Goal: Information Seeking & Learning: Check status

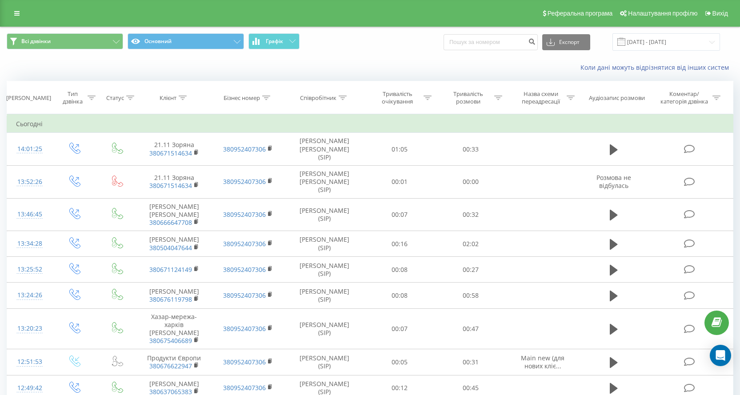
click at [374, 70] on div "Коли дані можуть відрізнятися вiд інших систем" at bounding box center [509, 67] width 462 height 9
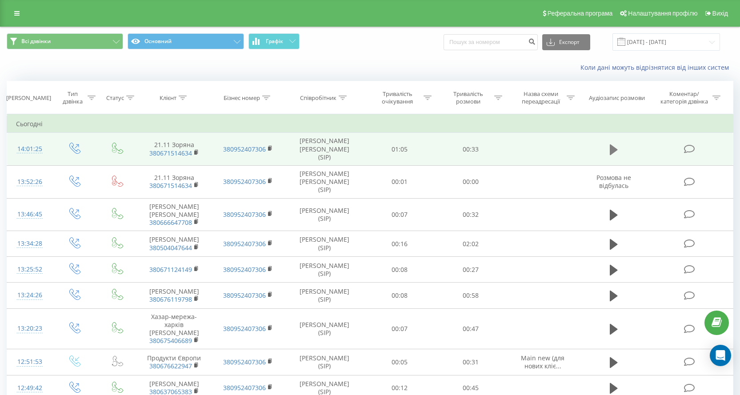
click at [618, 150] on button at bounding box center [613, 149] width 13 height 13
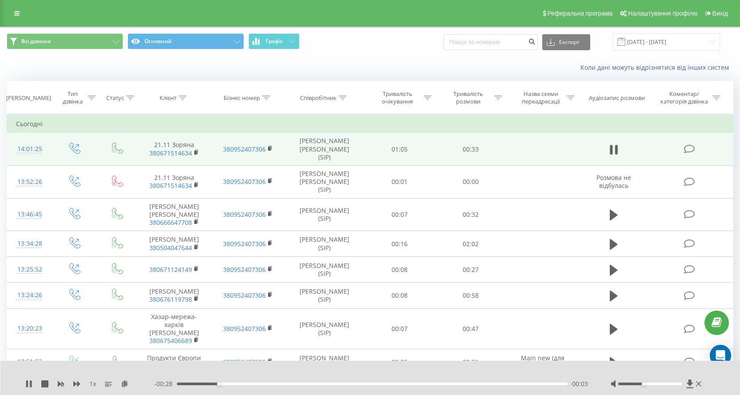
drag, startPoint x: 634, startPoint y: 385, endPoint x: 645, endPoint y: 384, distance: 10.8
click at [645, 384] on div at bounding box center [650, 384] width 64 height 3
click at [702, 386] on div at bounding box center [657, 384] width 93 height 9
click at [701, 385] on icon at bounding box center [698, 384] width 5 height 7
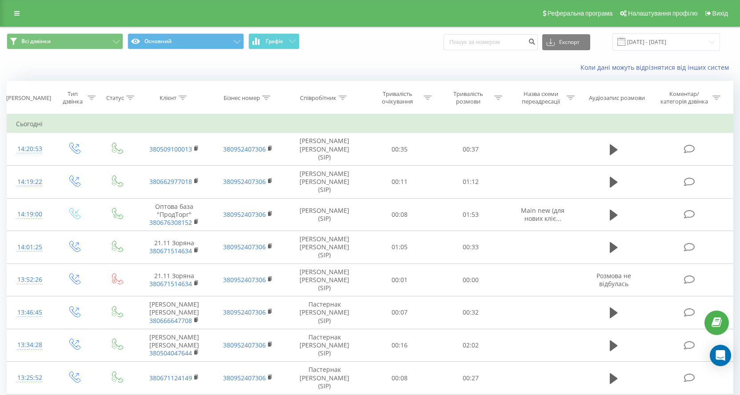
click at [303, 58] on div "Коли дані можуть відрізнятися вiд інших систем" at bounding box center [369, 67] width 739 height 21
click at [301, 50] on span "Всі дзвінки Основний Графік" at bounding box center [185, 41] width 357 height 17
click at [296, 40] on button "Графік" at bounding box center [274, 41] width 51 height 16
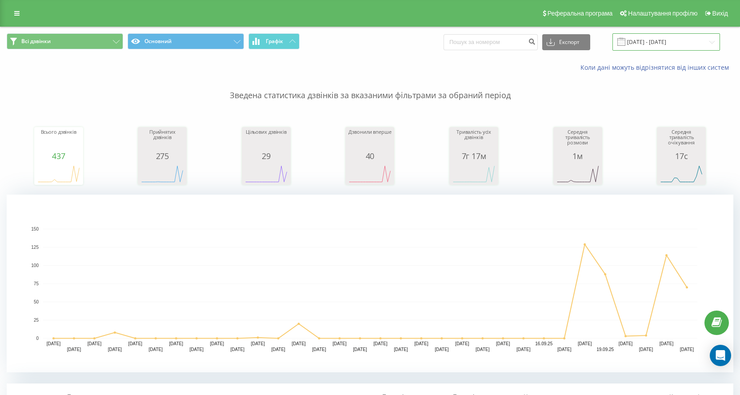
click at [700, 47] on input "23.08.2025 - 23.09.2025" at bounding box center [667, 41] width 108 height 17
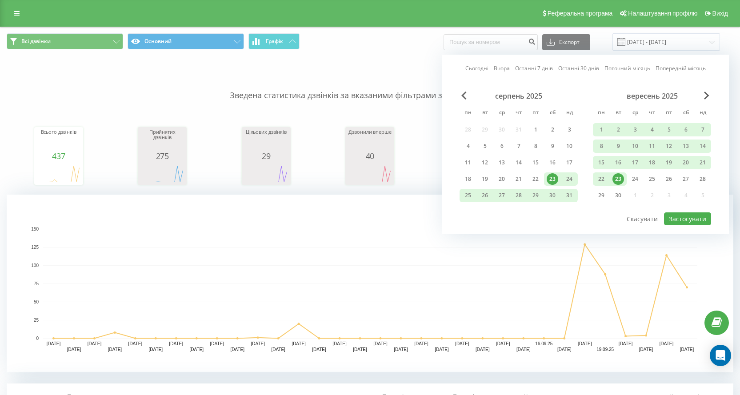
click at [621, 173] on div "23" at bounding box center [618, 178] width 17 height 13
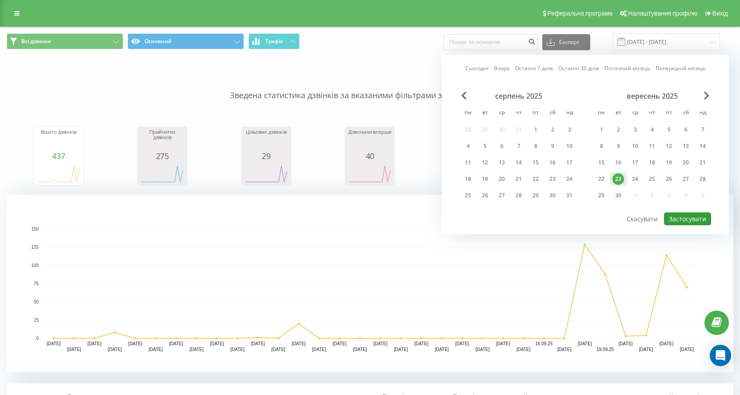
click at [680, 219] on button "Застосувати" at bounding box center [687, 218] width 47 height 13
type input "[DATE] - [DATE]"
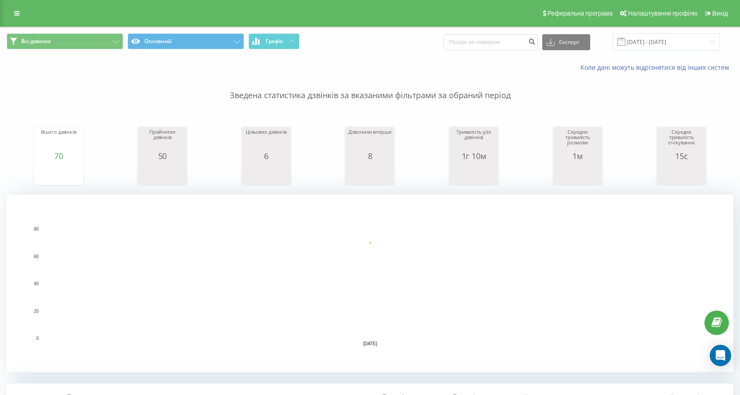
scroll to position [178, 0]
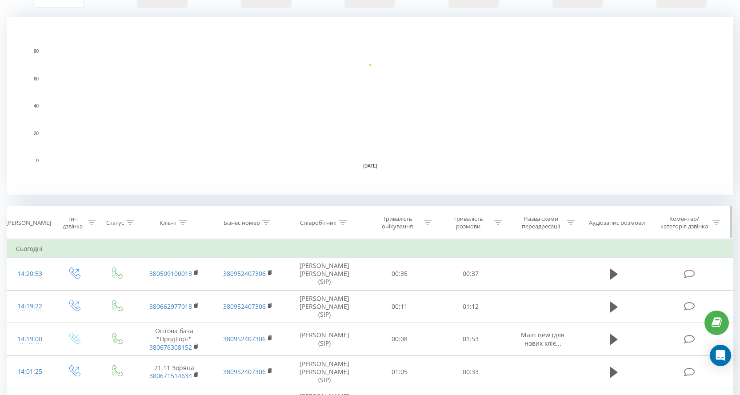
click at [345, 221] on icon at bounding box center [343, 223] width 8 height 4
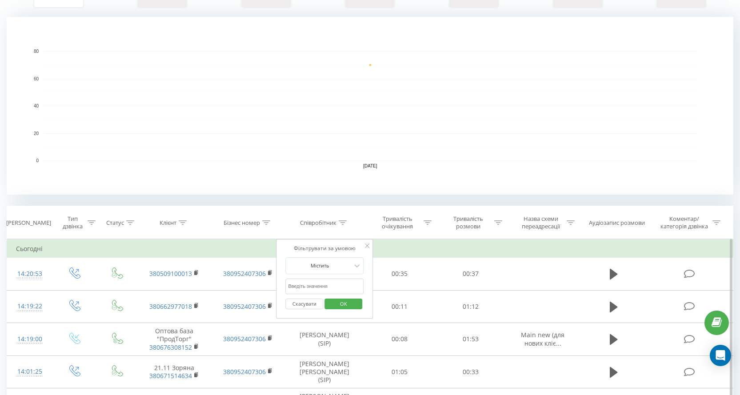
click at [334, 280] on input "text" at bounding box center [324, 287] width 78 height 16
click at [346, 305] on span "OK" at bounding box center [343, 304] width 25 height 14
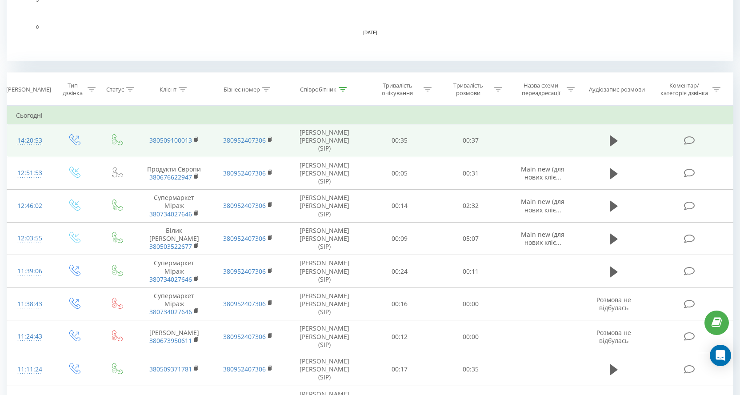
scroll to position [89, 0]
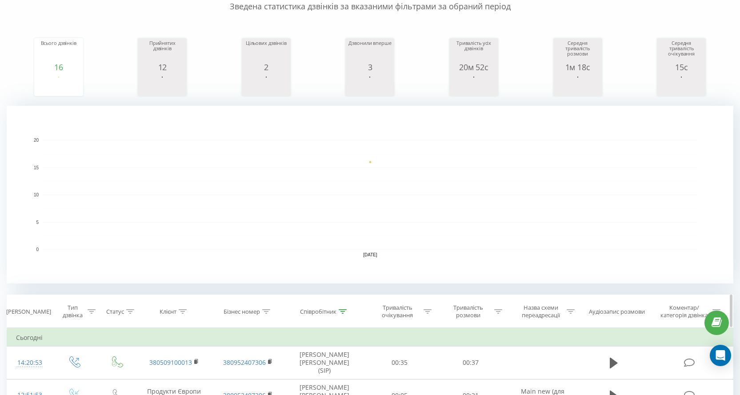
click at [347, 311] on icon at bounding box center [343, 311] width 8 height 4
click at [323, 371] on input "[PERSON_NAME]" at bounding box center [324, 376] width 78 height 16
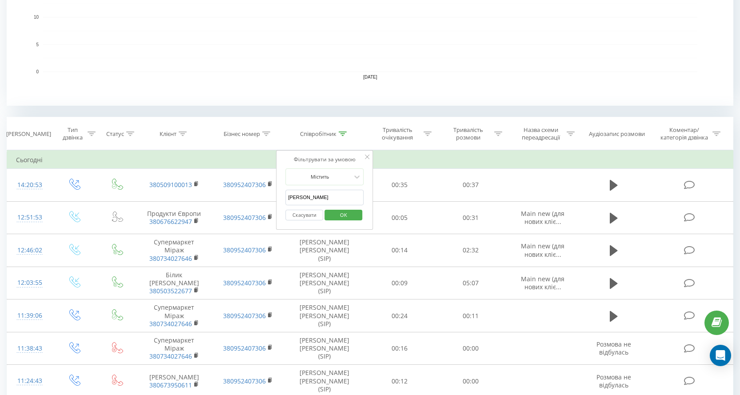
click at [331, 198] on input "[PERSON_NAME]" at bounding box center [324, 198] width 78 height 16
click at [330, 214] on button "OK" at bounding box center [344, 215] width 38 height 11
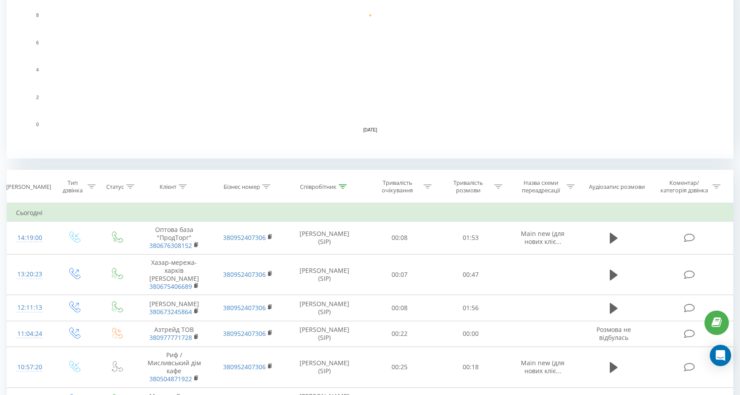
scroll to position [80, 0]
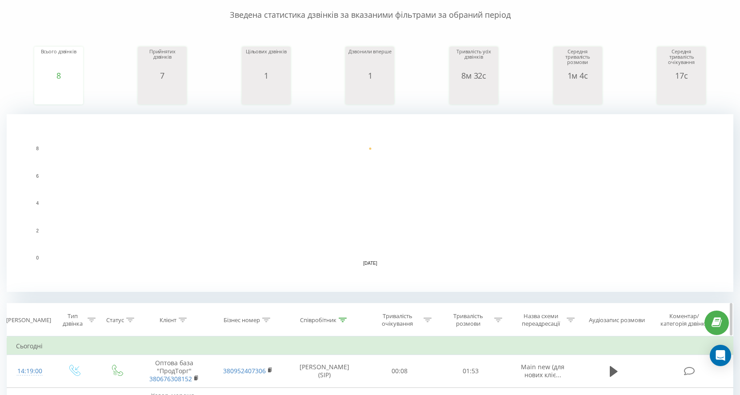
click at [326, 316] on th "Співробітник" at bounding box center [325, 320] width 80 height 33
click at [341, 318] on icon at bounding box center [343, 320] width 8 height 4
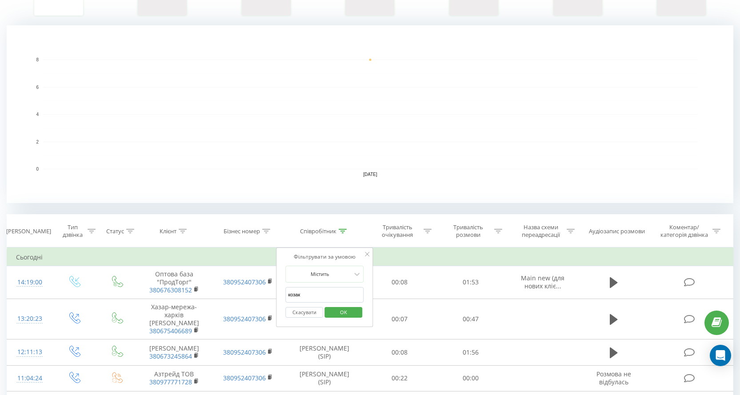
click at [324, 293] on input "козак" at bounding box center [324, 295] width 78 height 16
click at [349, 311] on span "OK" at bounding box center [343, 312] width 25 height 14
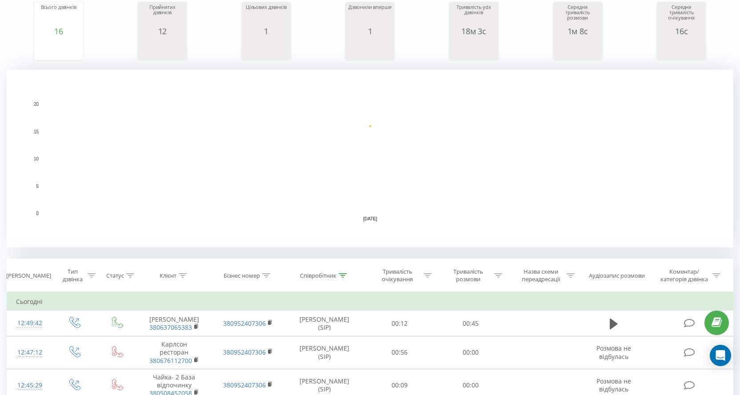
scroll to position [80, 0]
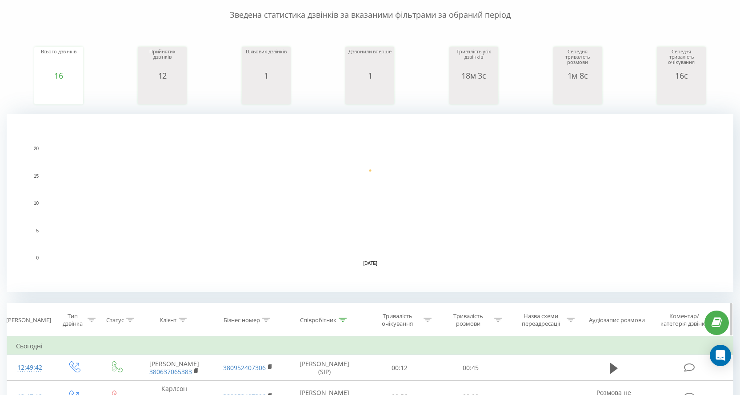
click at [346, 318] on icon at bounding box center [343, 320] width 8 height 4
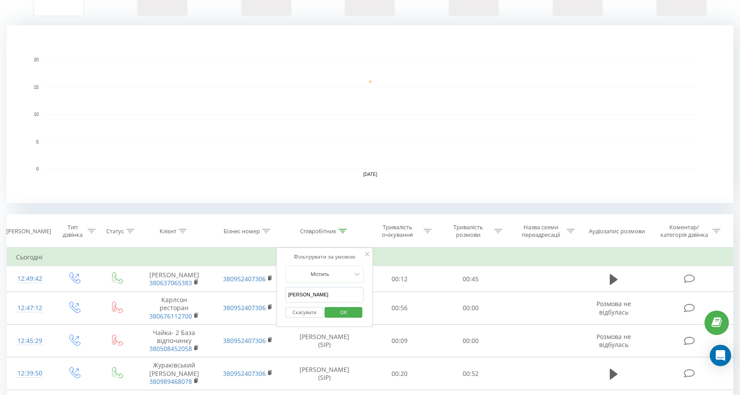
click at [331, 295] on input "Мислюк" at bounding box center [324, 295] width 78 height 16
click at [341, 312] on span "OK" at bounding box center [343, 312] width 25 height 14
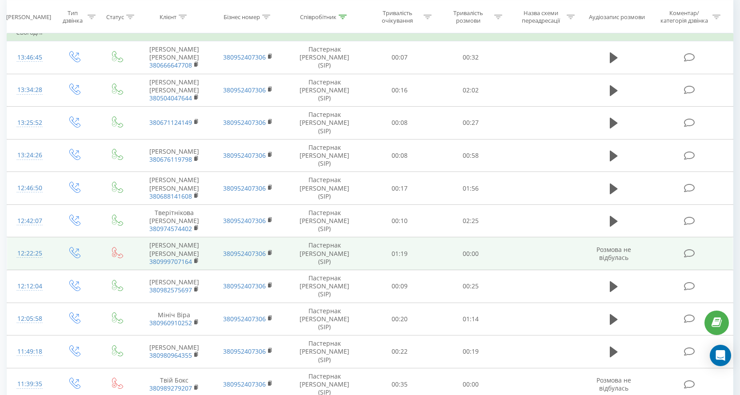
scroll to position [217, 0]
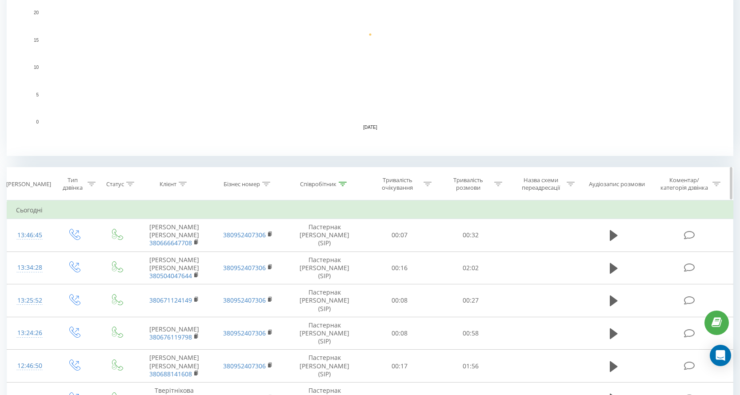
click at [343, 183] on icon at bounding box center [343, 184] width 8 height 4
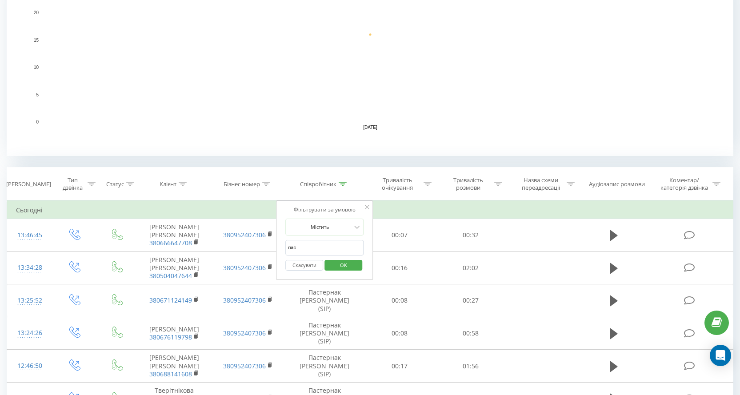
click at [347, 248] on input "пас" at bounding box center [324, 248] width 78 height 16
click at [341, 265] on span "OK" at bounding box center [343, 265] width 25 height 14
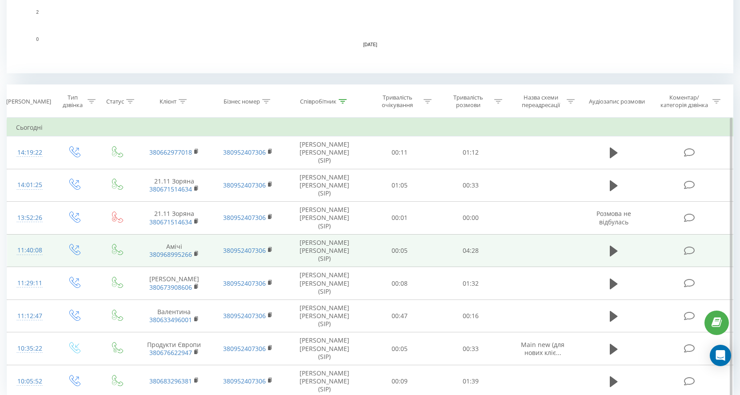
scroll to position [121, 0]
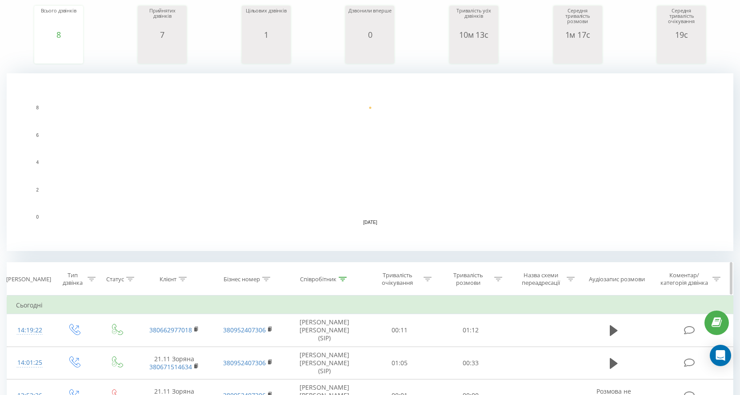
click at [340, 279] on icon at bounding box center [343, 279] width 8 height 4
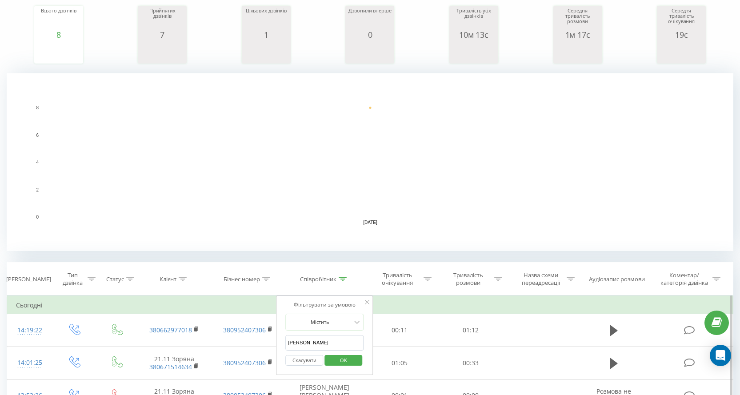
click at [338, 333] on form "Містить кірієнко Скасувати OK" at bounding box center [324, 342] width 78 height 57
click at [337, 338] on input "кірієнко" at bounding box center [324, 343] width 78 height 16
click at [345, 362] on span "OK" at bounding box center [343, 360] width 25 height 14
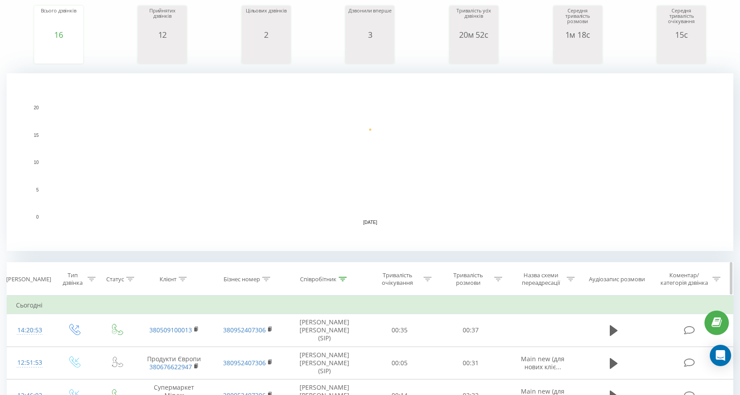
click at [349, 281] on div "Співробітник" at bounding box center [325, 280] width 80 height 8
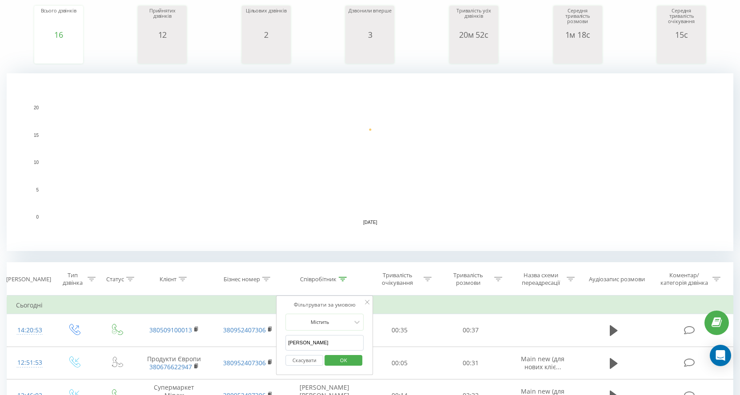
click at [340, 339] on input "[PERSON_NAME]" at bounding box center [324, 343] width 78 height 16
click at [343, 359] on span "OK" at bounding box center [343, 360] width 25 height 14
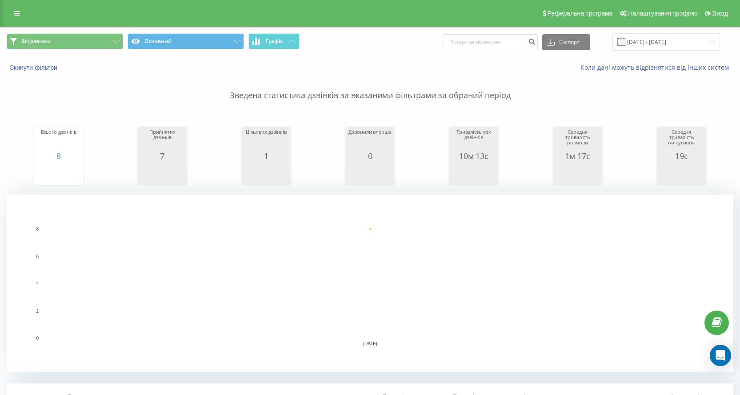
scroll to position [89, 0]
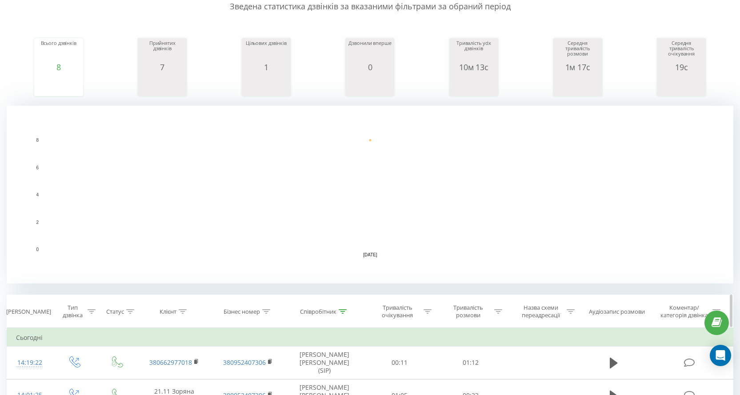
click at [338, 311] on div "Співробітник" at bounding box center [323, 312] width 47 height 8
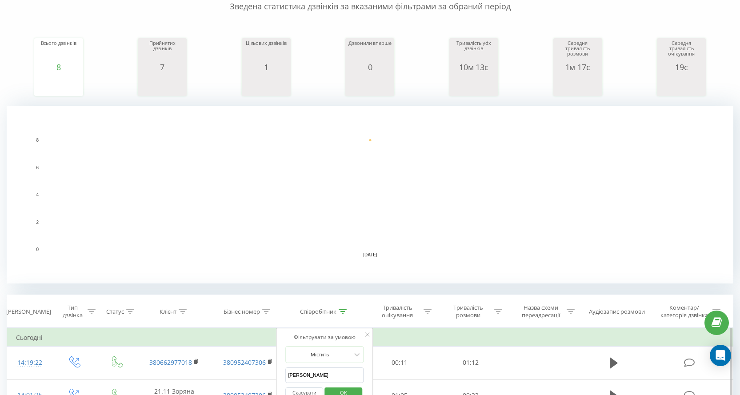
scroll to position [178, 0]
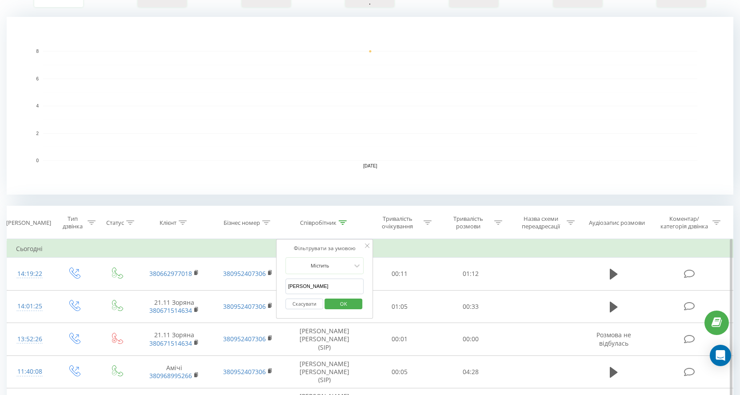
click at [333, 288] on input "кірієнко" at bounding box center [324, 287] width 78 height 16
click at [345, 306] on span "OK" at bounding box center [343, 304] width 25 height 14
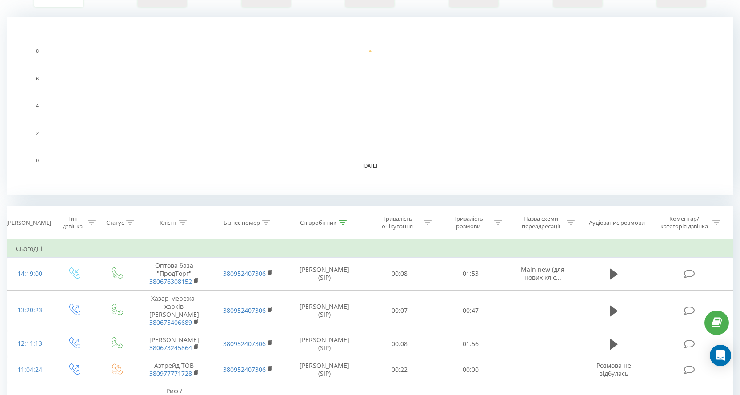
scroll to position [133, 0]
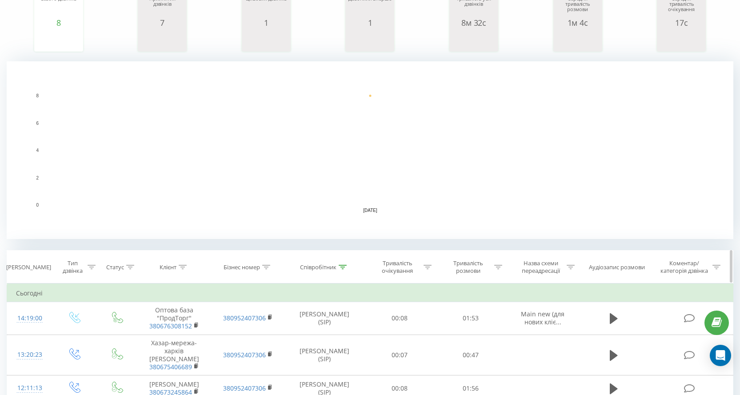
click at [333, 270] on div "Співробітник" at bounding box center [318, 268] width 36 height 8
click at [337, 268] on div "Співробітник" at bounding box center [318, 268] width 36 height 8
click at [344, 272] on th "Співробітник" at bounding box center [325, 267] width 80 height 33
click at [344, 266] on icon at bounding box center [343, 267] width 8 height 4
click at [342, 325] on input "козак" at bounding box center [324, 331] width 78 height 16
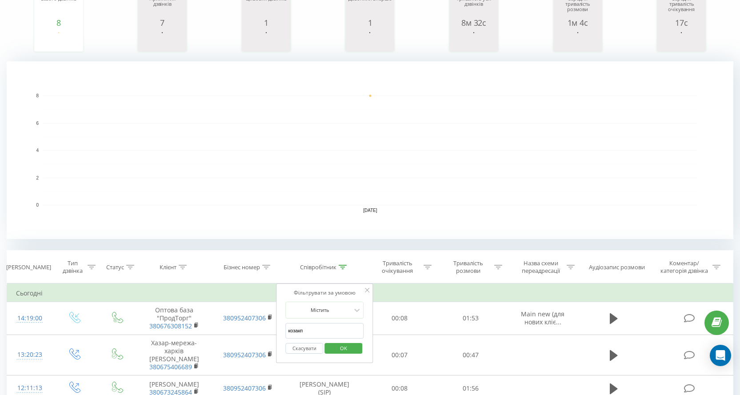
click at [341, 328] on input "козакп" at bounding box center [324, 331] width 78 height 16
click at [325, 331] on input "па" at bounding box center [324, 331] width 78 height 16
drag, startPoint x: 340, startPoint y: 345, endPoint x: 344, endPoint y: 341, distance: 6.0
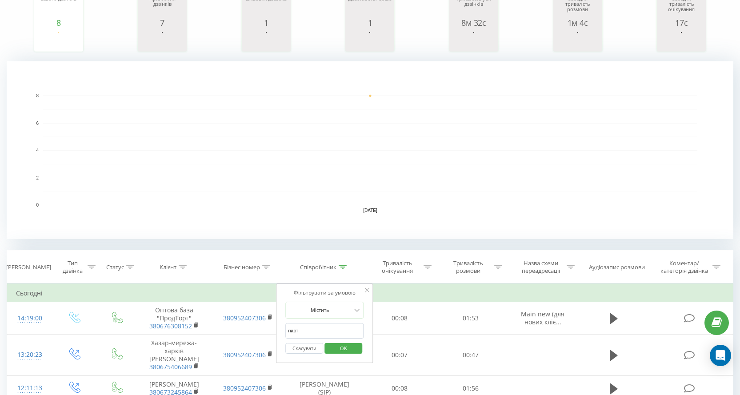
click at [340, 346] on span "OK" at bounding box center [343, 348] width 25 height 14
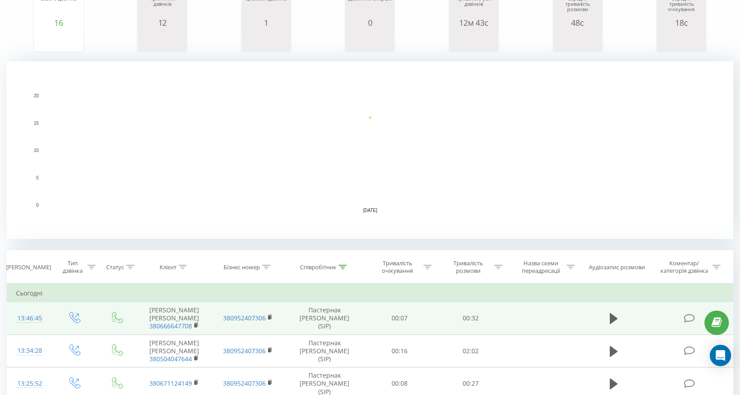
scroll to position [89, 0]
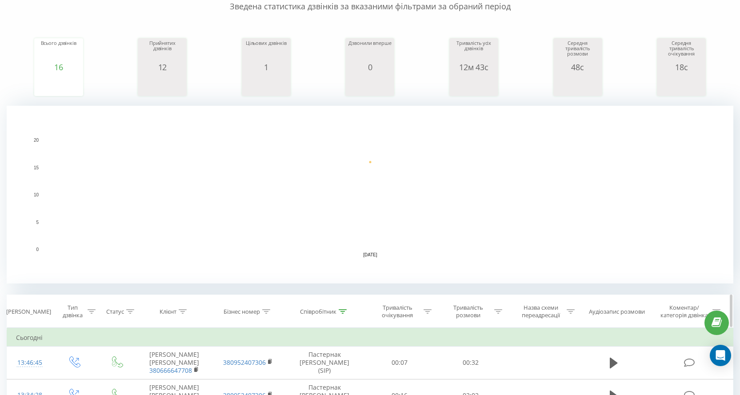
click at [342, 311] on icon at bounding box center [343, 311] width 8 height 4
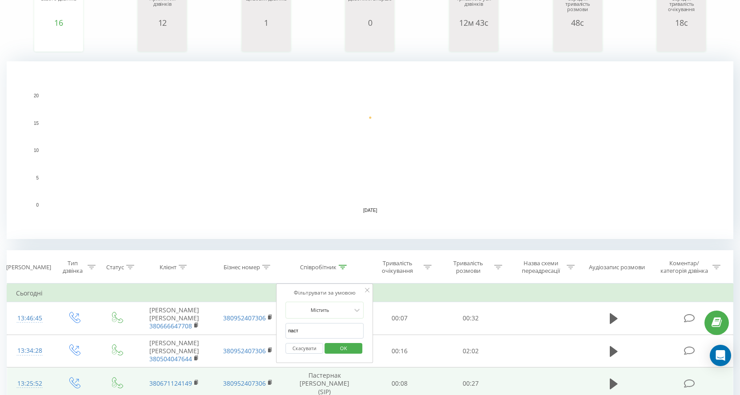
scroll to position [178, 0]
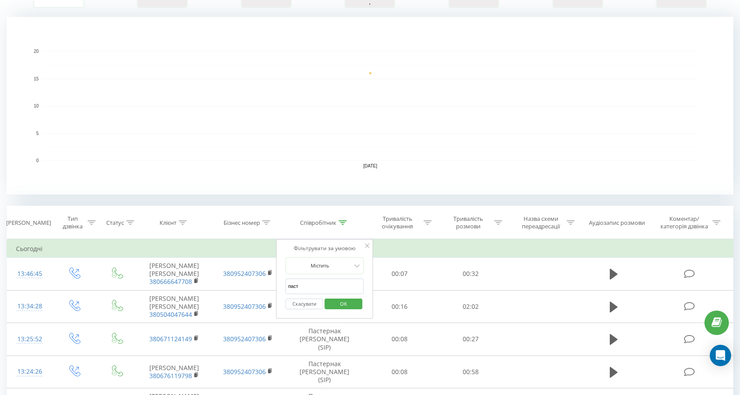
click at [338, 293] on input "паст" at bounding box center [324, 287] width 78 height 16
click at [338, 290] on input "паст" at bounding box center [324, 287] width 78 height 16
click at [335, 304] on span "OK" at bounding box center [343, 304] width 25 height 14
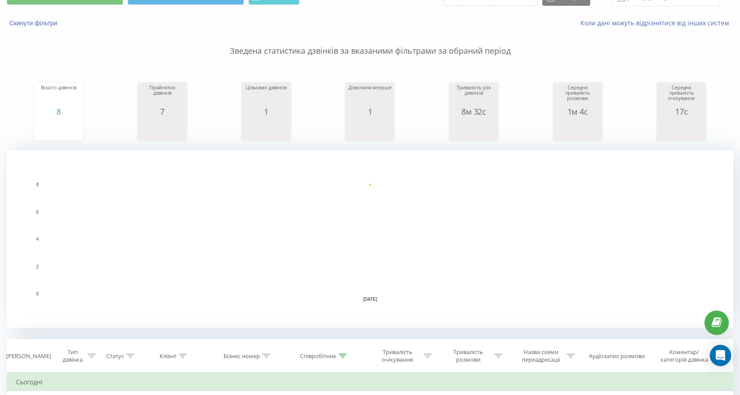
scroll to position [89, 0]
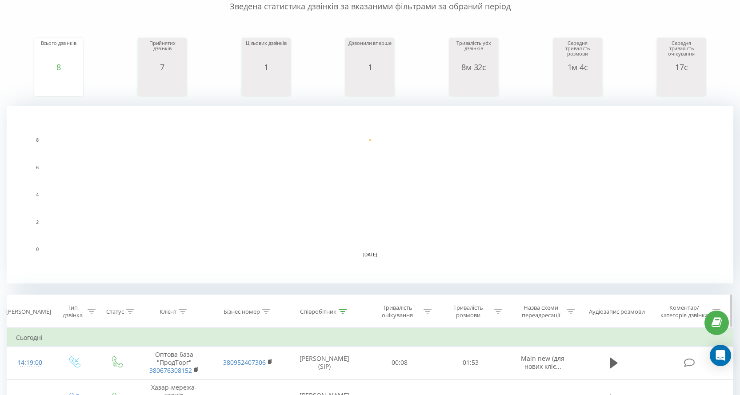
click at [348, 305] on th "Співробітник" at bounding box center [325, 311] width 80 height 33
click at [345, 309] on div at bounding box center [343, 312] width 8 height 8
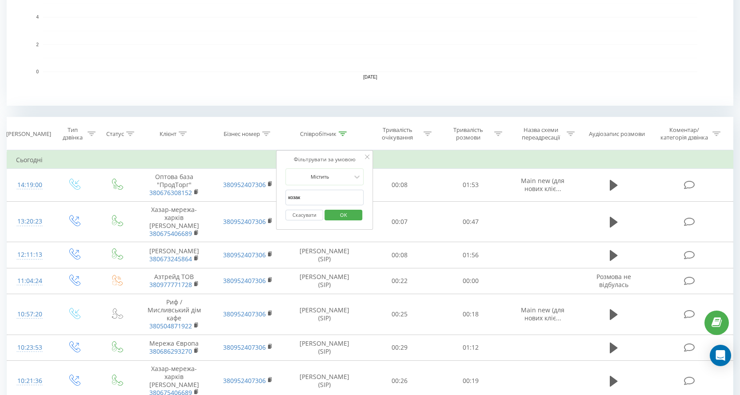
click at [320, 201] on input "козак" at bounding box center [324, 198] width 78 height 16
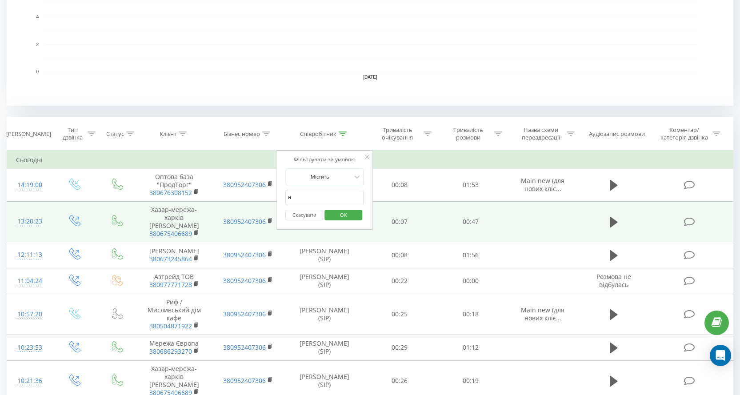
type input "[PERSON_NAME]"
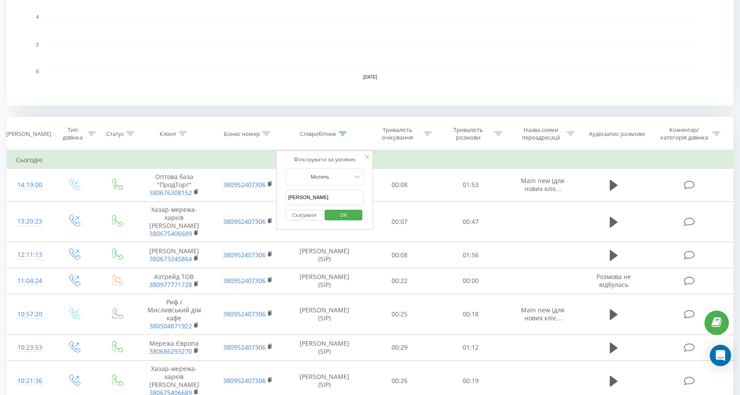
click at [353, 215] on span "OK" at bounding box center [343, 215] width 25 height 14
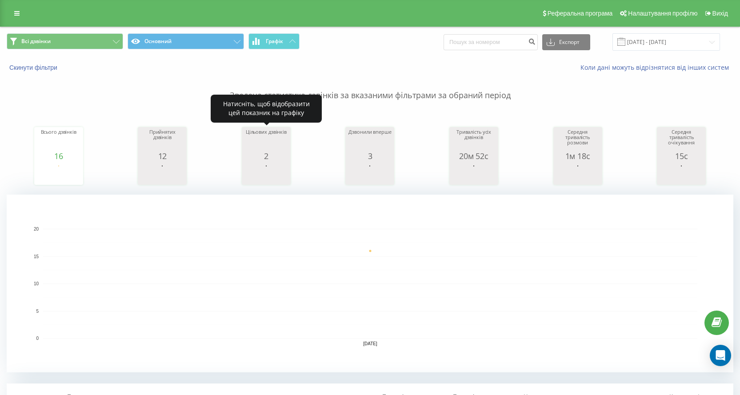
scroll to position [311, 0]
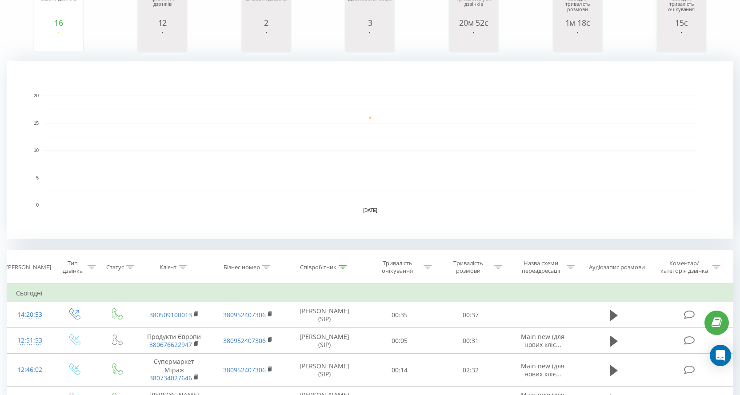
scroll to position [89, 0]
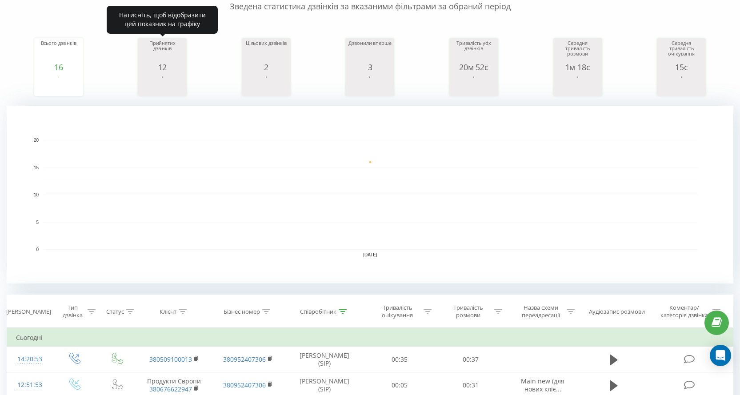
click at [151, 57] on div "Прийнятих дзвінків" at bounding box center [162, 51] width 44 height 22
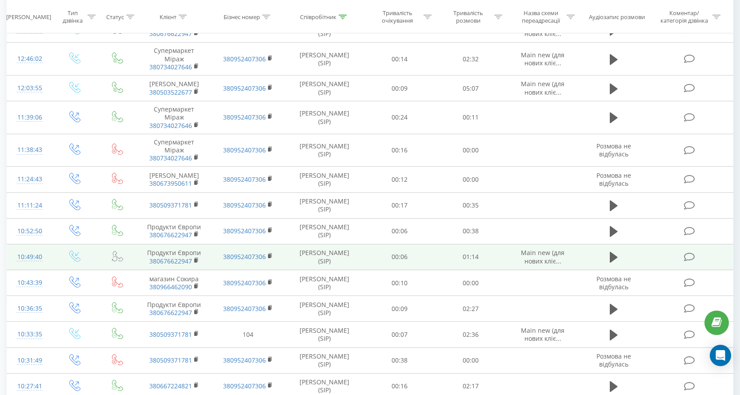
scroll to position [522, 0]
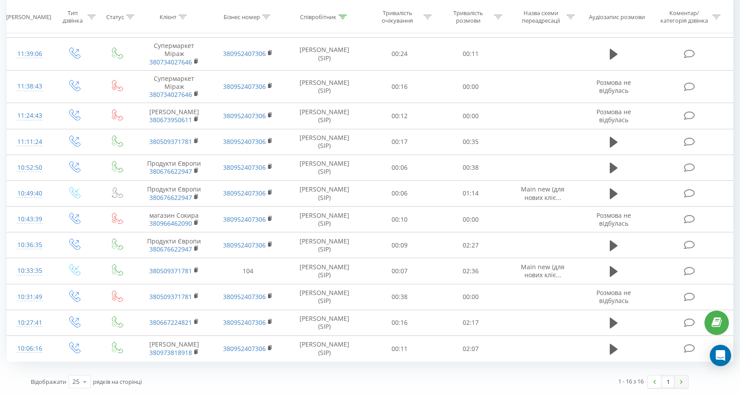
click at [685, 386] on link at bounding box center [681, 382] width 13 height 12
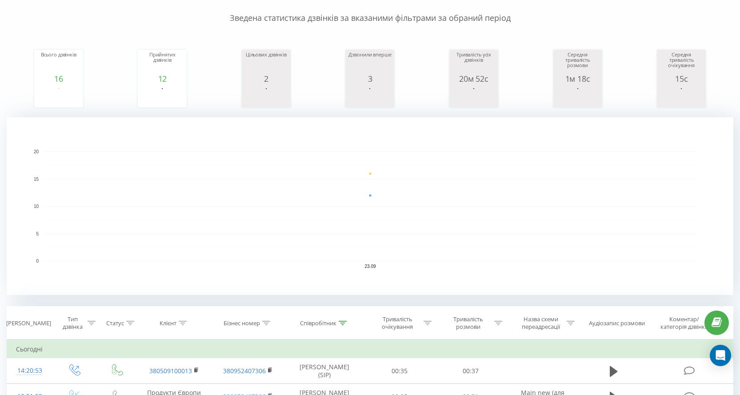
scroll to position [0, 0]
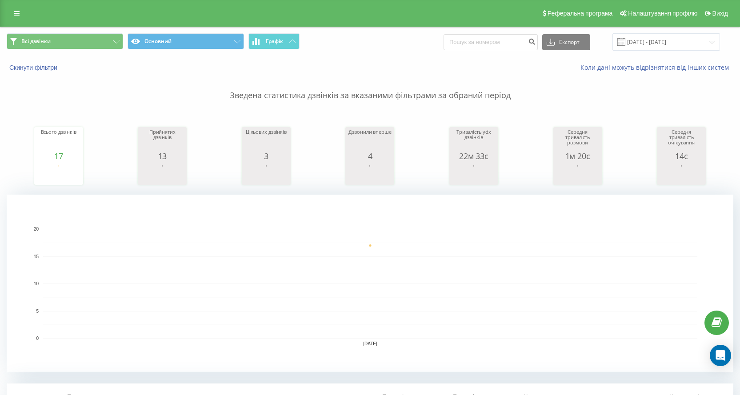
click at [318, 269] on rect "A chart." at bounding box center [370, 284] width 654 height 110
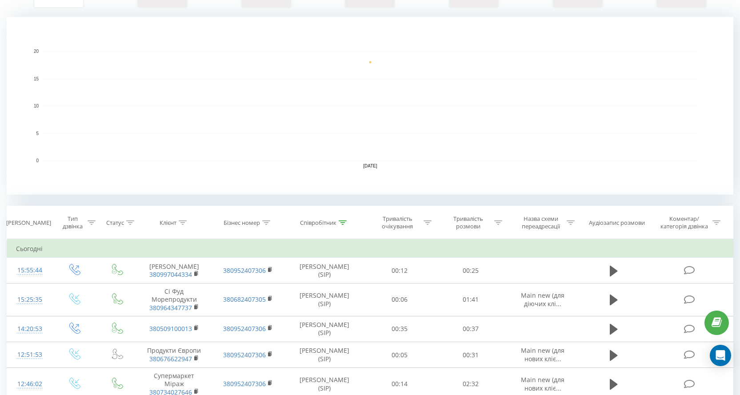
scroll to position [133, 0]
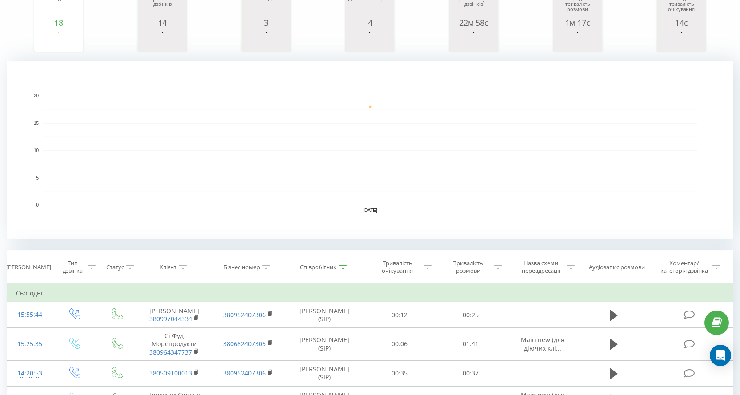
click at [207, 152] on rect "A chart." at bounding box center [370, 151] width 654 height 110
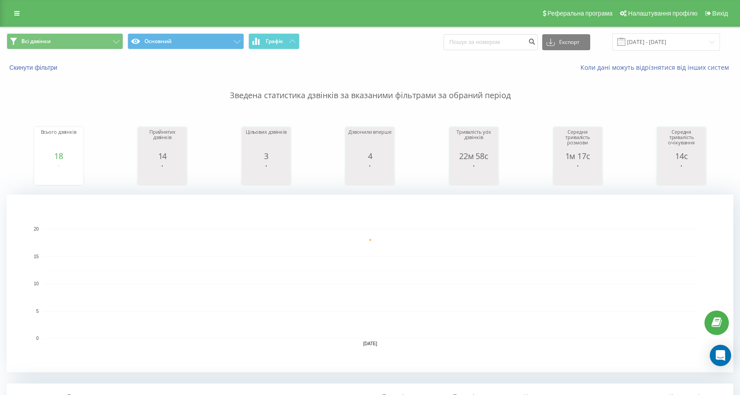
drag, startPoint x: 44, startPoint y: 0, endPoint x: 407, endPoint y: 216, distance: 422.2
click at [407, 216] on rect "A chart." at bounding box center [370, 284] width 727 height 178
click at [214, 270] on rect "A chart." at bounding box center [370, 270] width 654 height 0
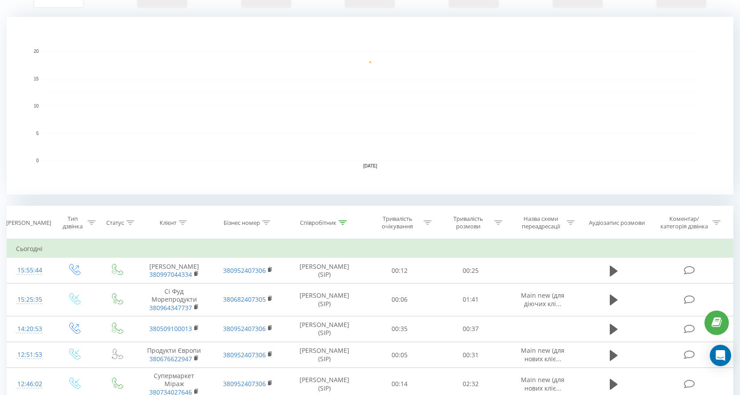
scroll to position [89, 0]
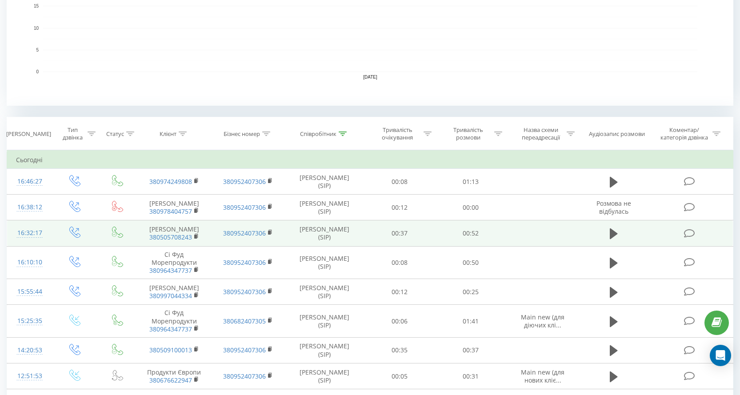
scroll to position [400, 0]
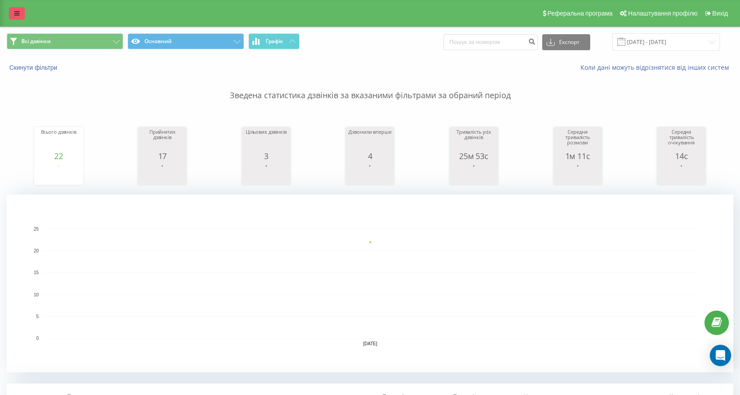
click at [12, 14] on link at bounding box center [17, 13] width 16 height 12
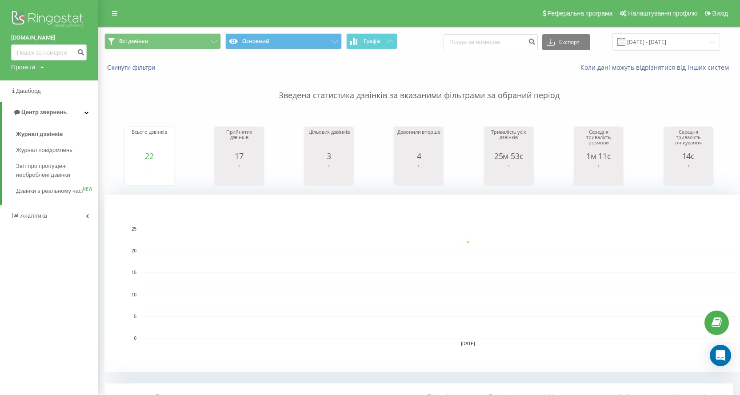
click at [48, 190] on span "Дзвінки в реальному часі" at bounding box center [49, 191] width 67 height 9
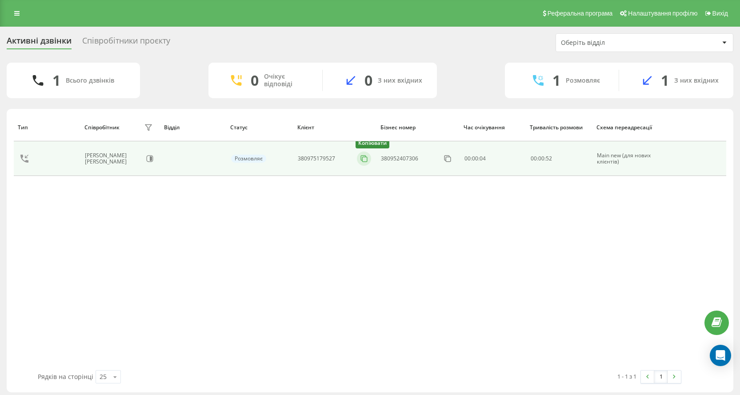
click at [363, 158] on rect at bounding box center [365, 159] width 5 height 5
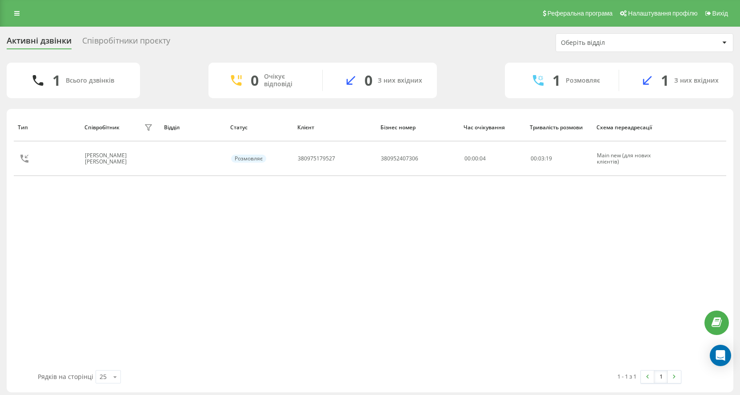
click at [301, 280] on div "Тип Співробітник фільтру Відділ Статус Клієнт Бізнес номер Час очікування Трива…" at bounding box center [370, 241] width 713 height 257
click at [15, 22] on div "Реферальна програма Налаштування профілю Вихід" at bounding box center [370, 13] width 740 height 27
click at [16, 17] on link at bounding box center [17, 13] width 16 height 12
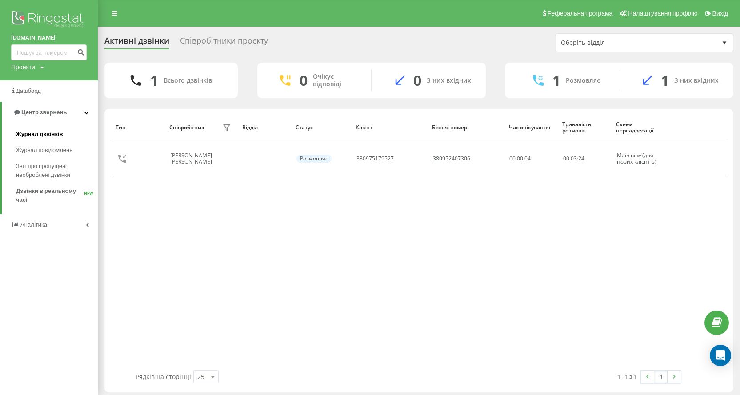
click at [56, 127] on link "Журнал дзвінків" at bounding box center [57, 134] width 82 height 16
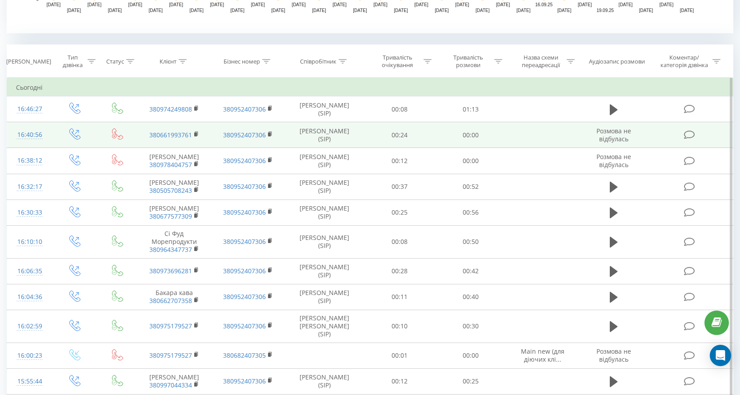
scroll to position [161, 0]
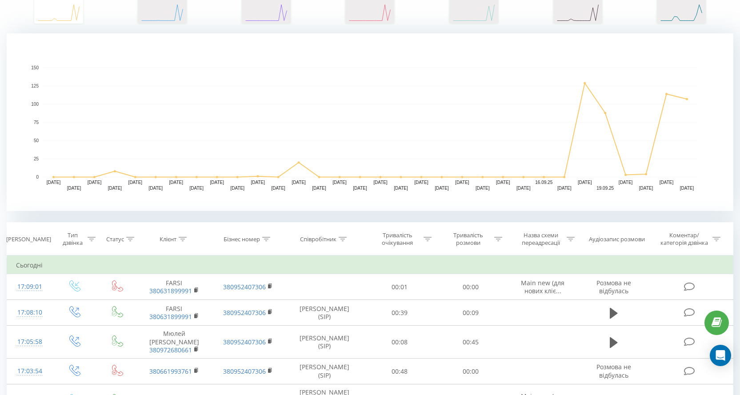
drag, startPoint x: 272, startPoint y: 264, endPoint x: 287, endPoint y: 256, distance: 17.1
click at [287, 257] on td "Сьогодні" at bounding box center [370, 266] width 726 height 18
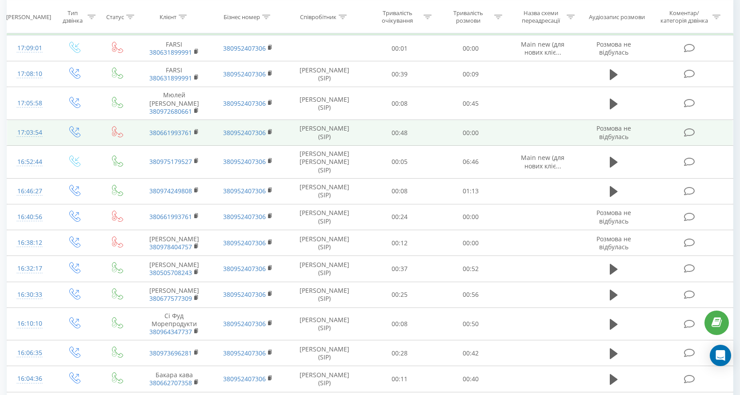
scroll to position [356, 0]
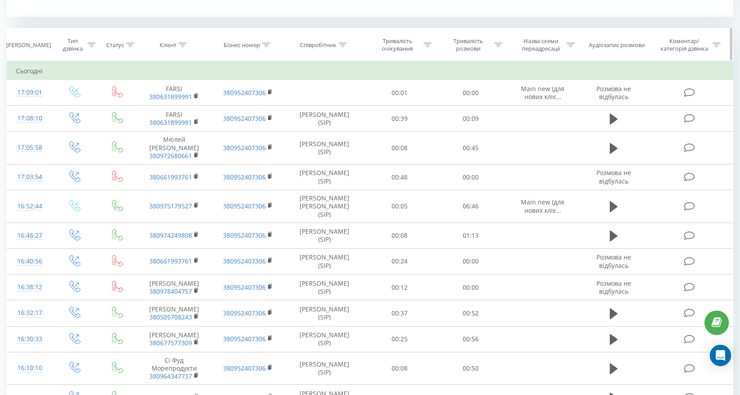
click at [340, 49] on th "Співробітник" at bounding box center [325, 44] width 80 height 33
click at [342, 43] on icon at bounding box center [343, 45] width 8 height 4
click at [346, 107] on input "text" at bounding box center [324, 109] width 78 height 16
type input "[PERSON_NAME]"
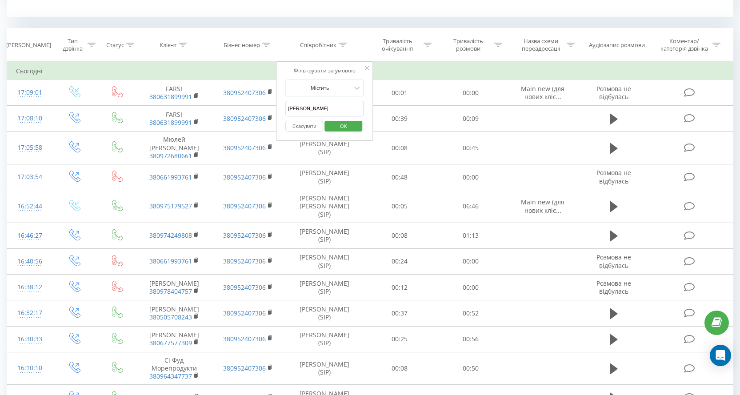
click at [345, 132] on span "OK" at bounding box center [343, 126] width 25 height 14
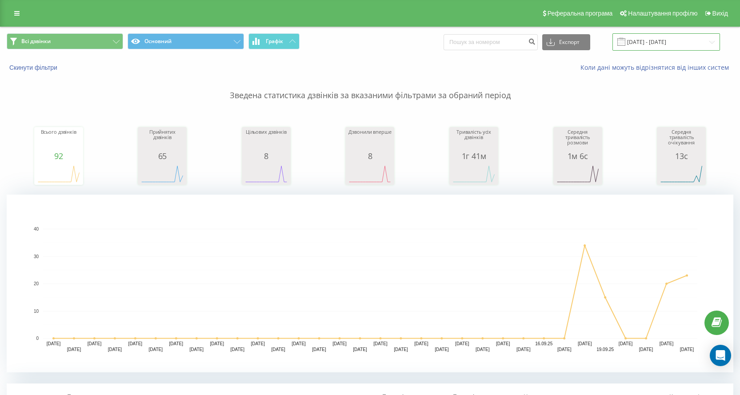
click at [693, 44] on input "[DATE] - [DATE]" at bounding box center [667, 41] width 108 height 17
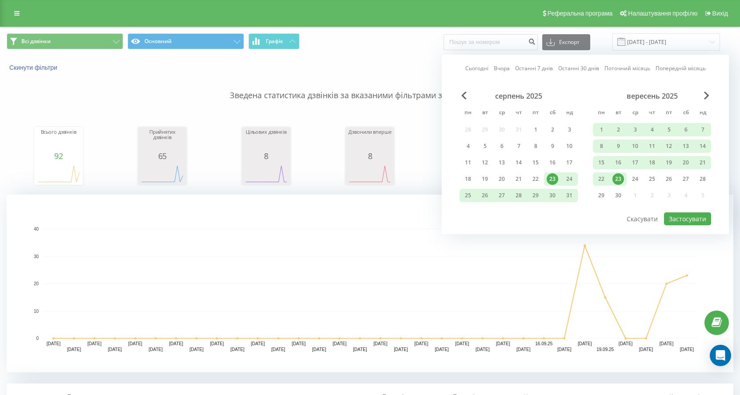
click at [624, 178] on div "23" at bounding box center [619, 179] width 12 height 12
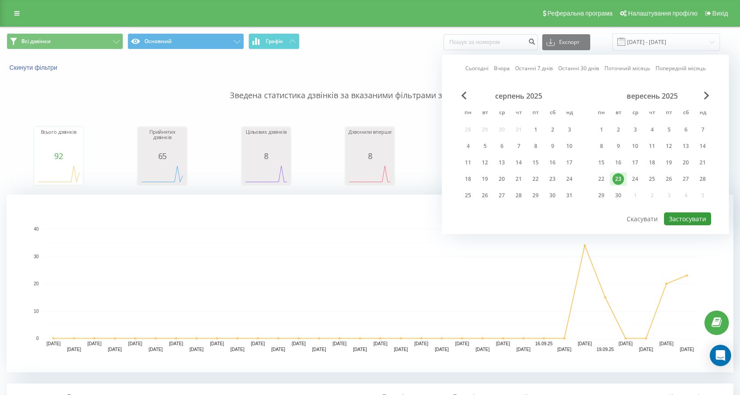
click at [675, 212] on button "Застосувати" at bounding box center [687, 218] width 47 height 13
type input "[DATE] - [DATE]"
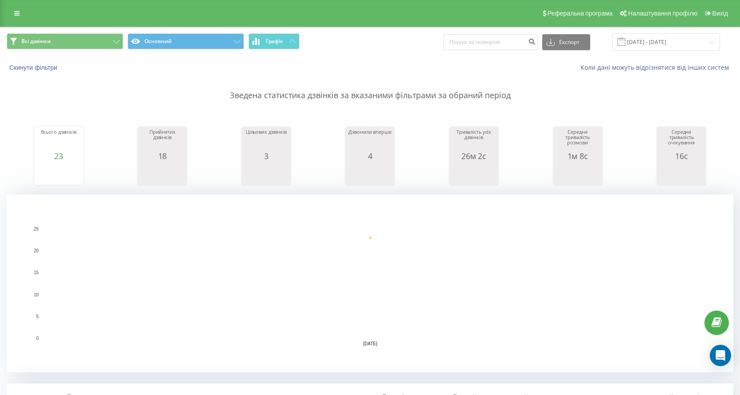
scroll to position [222, 0]
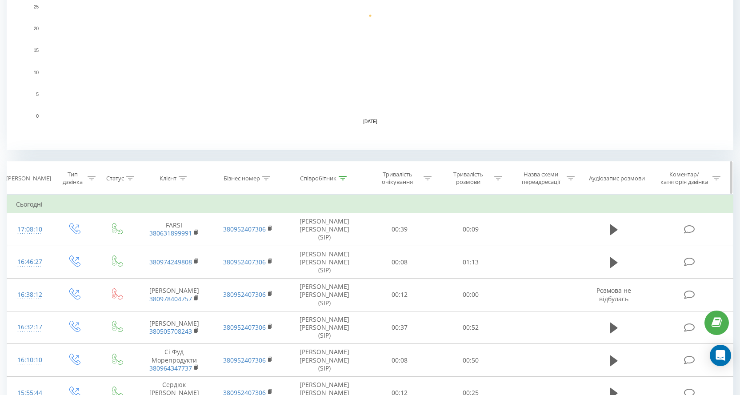
click at [333, 177] on div "Співробітник" at bounding box center [318, 179] width 36 height 8
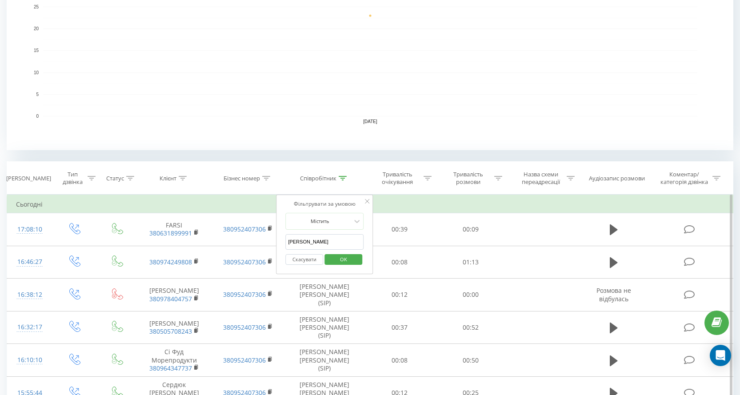
click at [328, 241] on input "[PERSON_NAME]" at bounding box center [324, 242] width 78 height 16
click at [341, 261] on span "OK" at bounding box center [343, 260] width 25 height 14
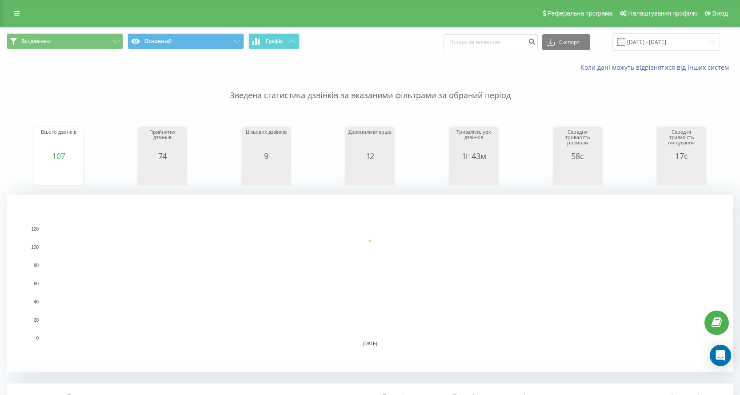
scroll to position [178, 0]
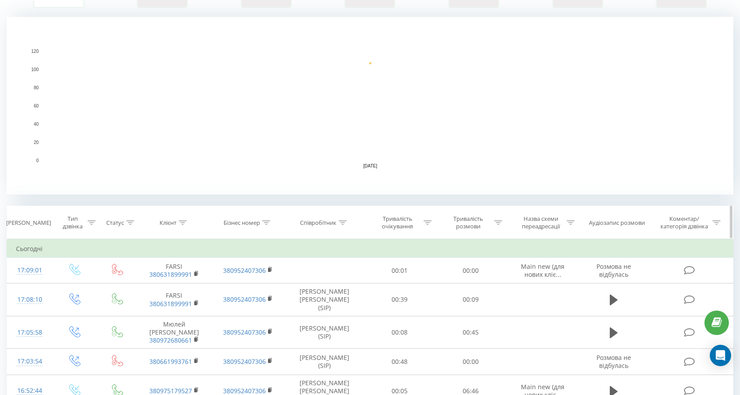
click at [340, 225] on div at bounding box center [343, 223] width 8 height 8
click at [330, 284] on input "text" at bounding box center [324, 287] width 78 height 16
type input "[PERSON_NAME]"
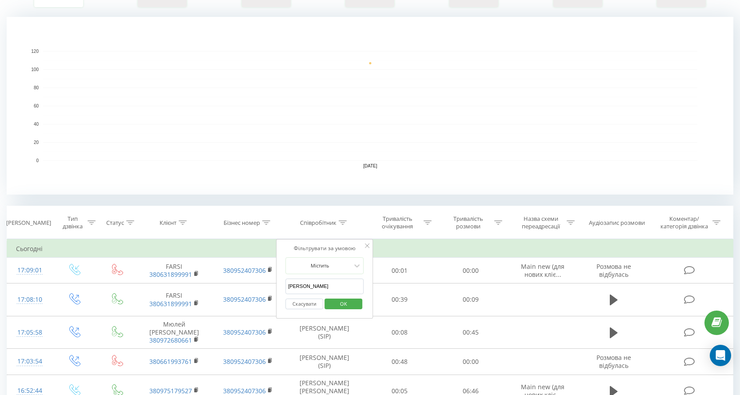
click at [341, 307] on span "OK" at bounding box center [343, 304] width 25 height 14
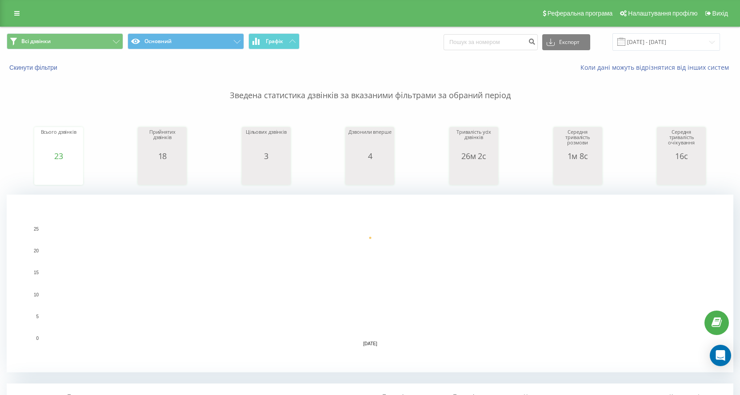
scroll to position [178, 0]
